Goal: Task Accomplishment & Management: Manage account settings

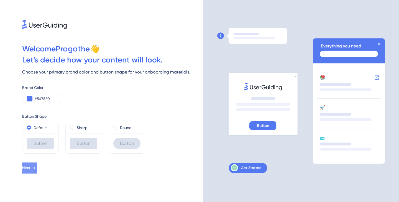
click at [28, 169] on button "Next" at bounding box center [29, 168] width 15 height 11
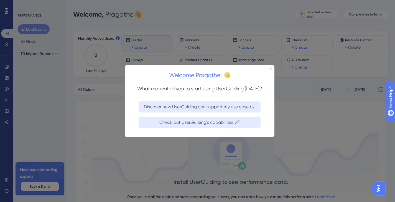
click at [165, 128] on div "Check out UserGuiding’s capabilities 🔎" at bounding box center [199, 126] width 149 height 22
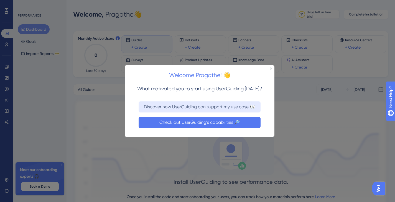
click at [187, 118] on button "Check out UserGuiding’s capabilities 🔎" at bounding box center [199, 122] width 122 height 11
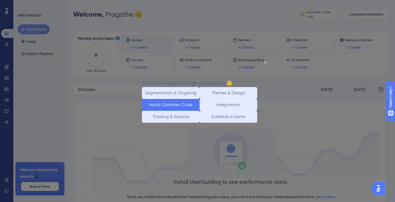
click at [175, 111] on button "Install Container Code" at bounding box center [171, 105] width 58 height 12
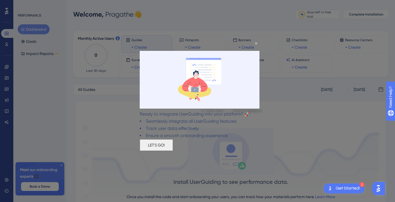
click at [173, 151] on div "LET'S GO!" at bounding box center [156, 146] width 33 height 12
click at [173, 151] on button "LET'S GO!" at bounding box center [156, 146] width 33 height 12
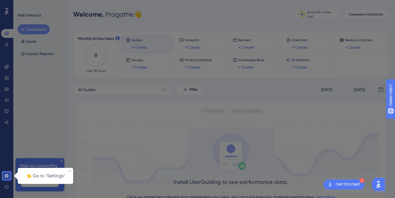
click at [54, 178] on p "👈 Go to "Settings"" at bounding box center [45, 175] width 49 height 7
click at [6, 173] on link at bounding box center [6, 176] width 11 height 9
click at [9, 174] on icon at bounding box center [6, 176] width 4 height 4
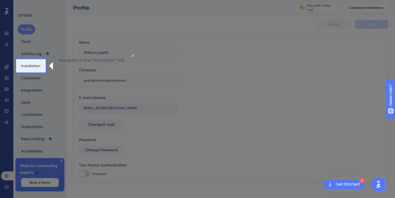
click at [44, 69] on div "Profile Team Activity Log Installation Containers Integrations Data Localizatio…" at bounding box center [40, 90] width 45 height 132
click at [40, 68] on button "Installation" at bounding box center [31, 66] width 26 height 10
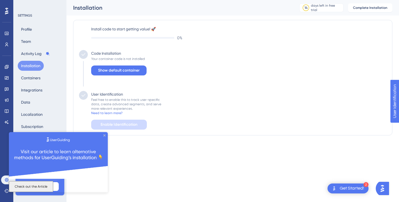
click at [105, 135] on icon "Close Preview" at bounding box center [104, 136] width 2 height 2
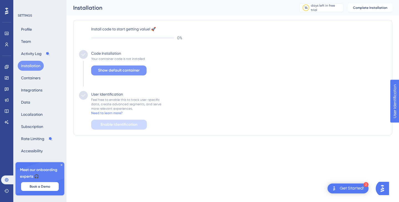
click at [125, 68] on span "Show default container" at bounding box center [119, 70] width 42 height 7
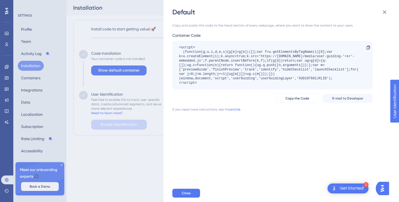
click at [349, 186] on div "Get Started!" at bounding box center [351, 189] width 24 height 6
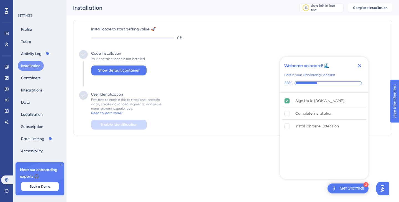
click at [263, 158] on html "2 Get Started! Welcome on board! 🌊 Here is your Onboarding Checklist 33% Sign U…" at bounding box center [199, 79] width 399 height 158
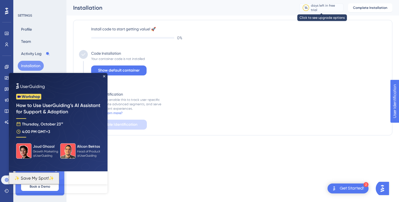
click at [308, 8] on div "14" at bounding box center [306, 8] width 6 height 6
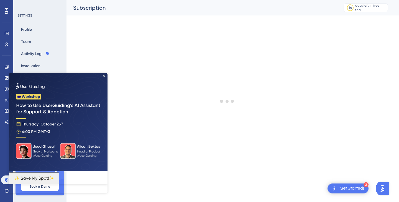
click at [104, 78] on img at bounding box center [58, 122] width 99 height 99
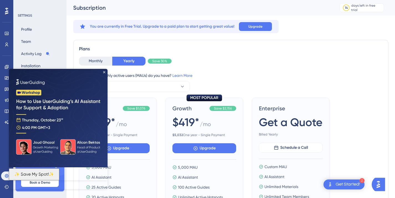
click at [105, 71] on img at bounding box center [58, 118] width 99 height 99
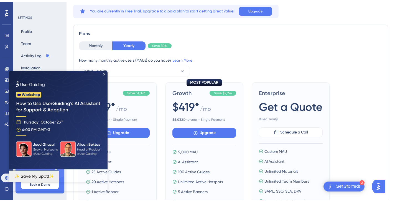
scroll to position [55, 0]
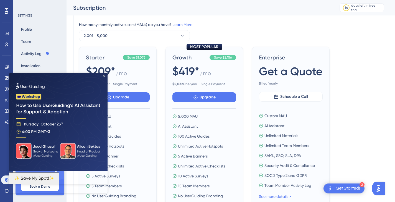
click at [105, 76] on icon "Close Preview" at bounding box center [104, 76] width 2 height 2
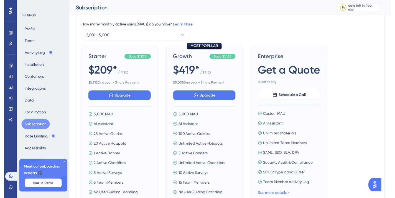
scroll to position [0, 0]
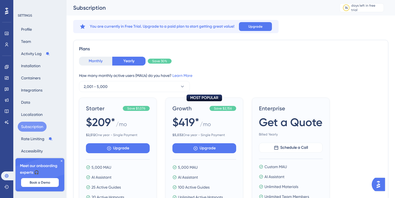
click at [91, 63] on button "Monthly" at bounding box center [95, 61] width 33 height 9
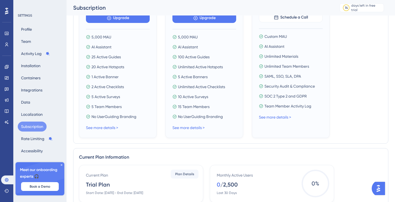
scroll to position [221, 0]
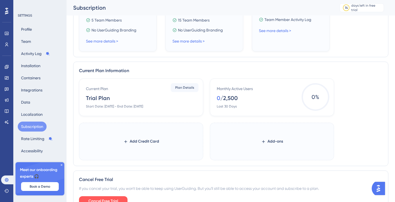
click at [143, 107] on div "Start Date: October 14, 2025 - End Date: October 28, 2025" at bounding box center [114, 106] width 57 height 4
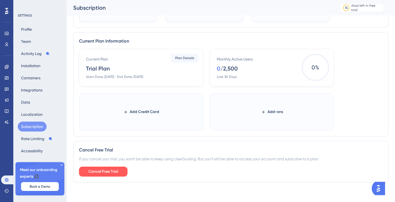
scroll to position [254, 0]
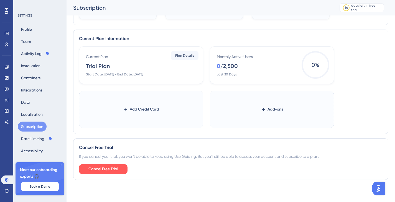
click at [61, 164] on icon at bounding box center [61, 165] width 3 height 3
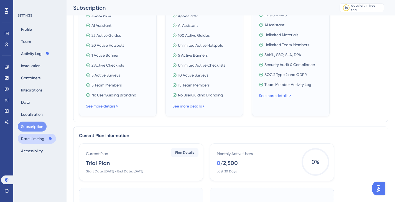
scroll to position [143, 0]
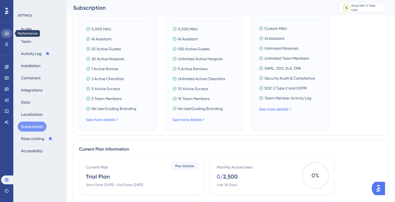
click at [3, 33] on link at bounding box center [6, 33] width 11 height 9
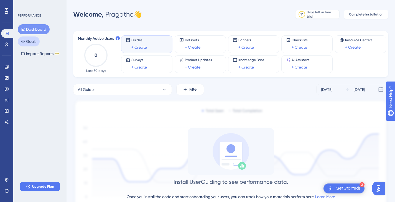
click at [32, 41] on button "Goals" at bounding box center [29, 42] width 22 height 10
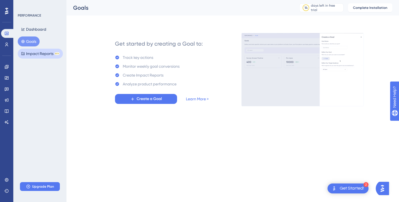
click at [45, 53] on button "Impact Reports BETA" at bounding box center [40, 54] width 45 height 10
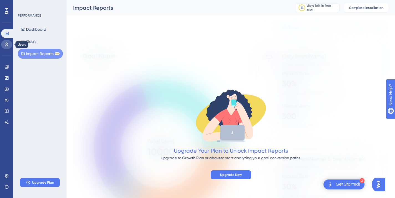
click at [6, 46] on icon at bounding box center [6, 44] width 4 height 4
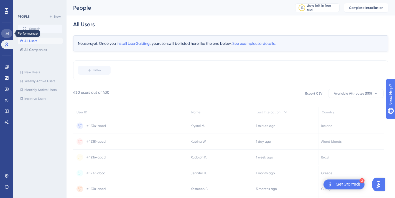
click at [7, 36] on link at bounding box center [6, 33] width 11 height 9
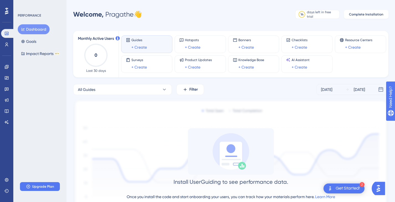
click at [7, 12] on icon at bounding box center [6, 10] width 3 height 7
